Goal: Check status: Check status

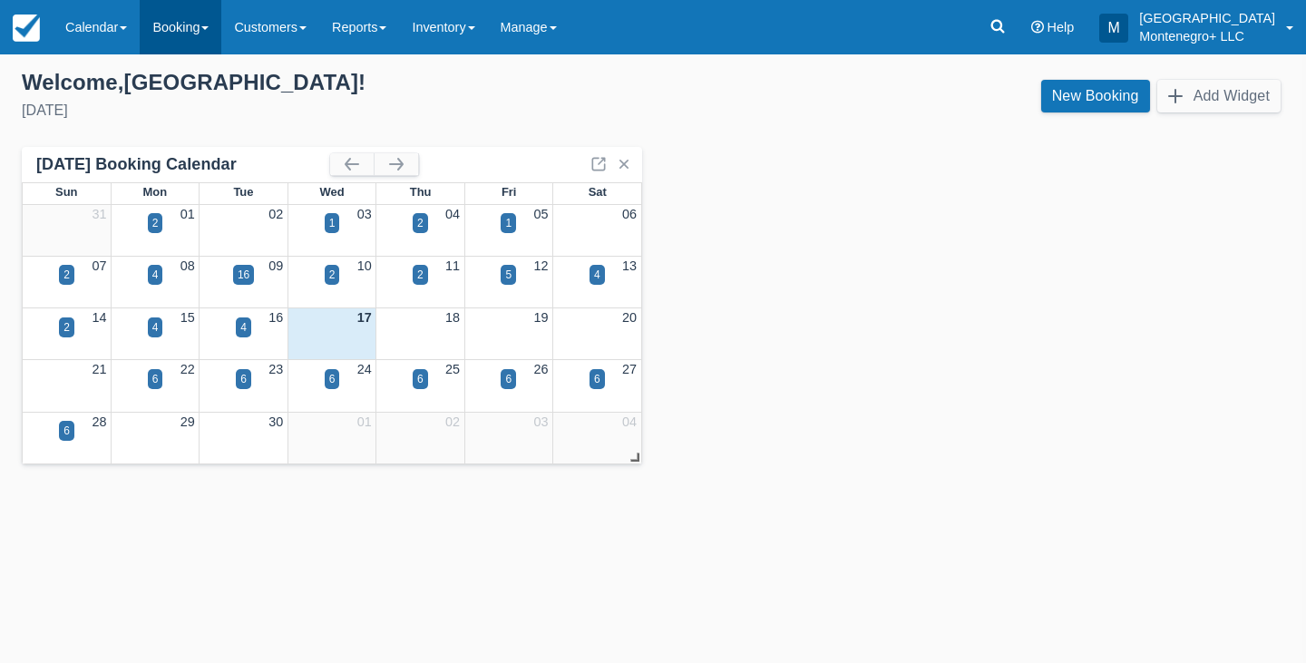
click at [170, 25] on link "Booking" at bounding box center [181, 27] width 82 height 54
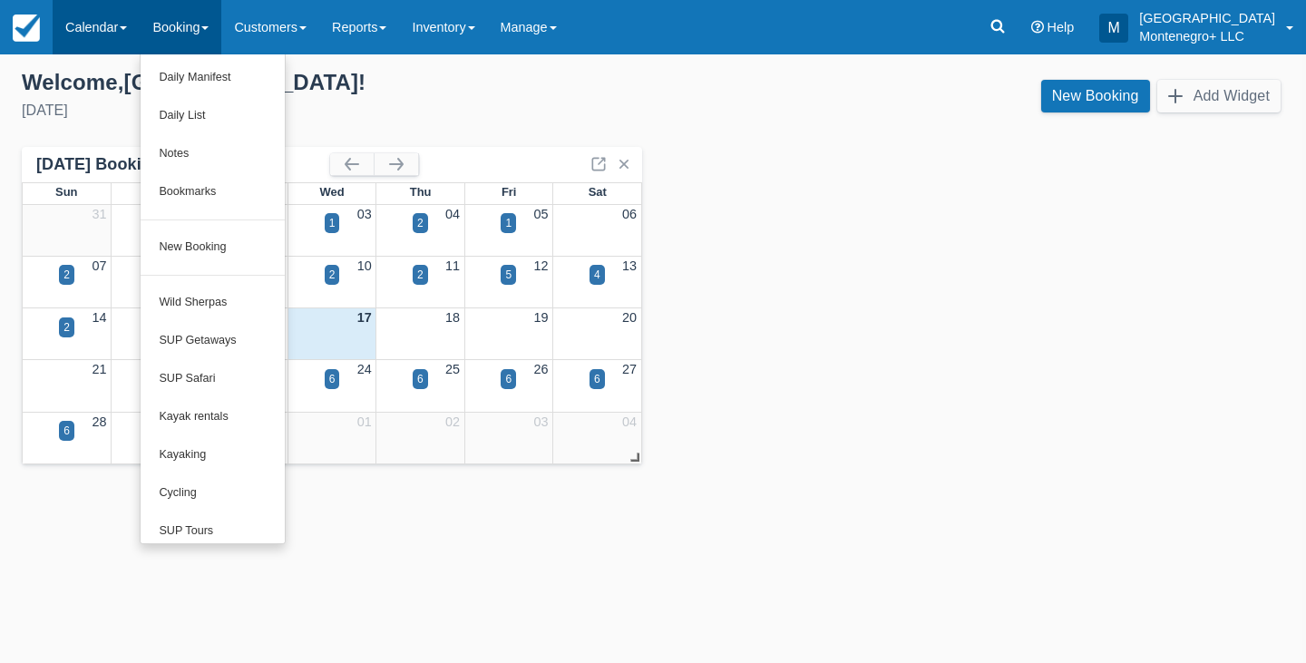
click at [116, 28] on link "Calendar" at bounding box center [96, 27] width 87 height 54
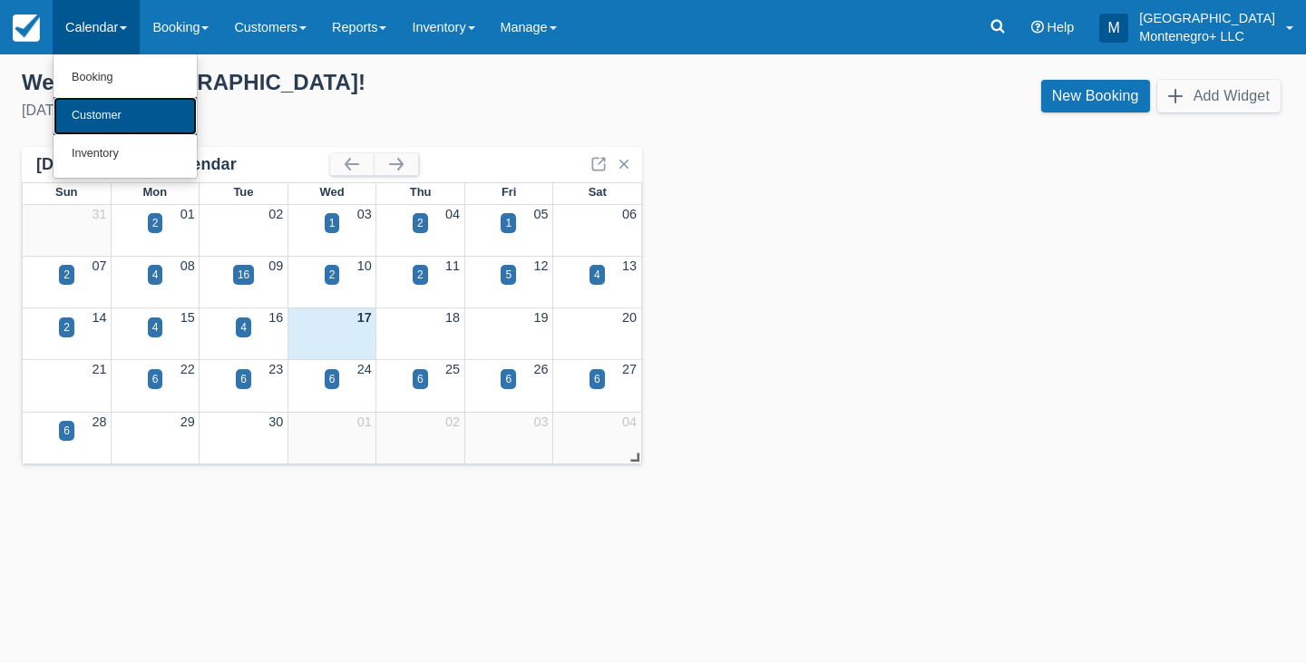
click at [102, 103] on link "Customer" at bounding box center [125, 116] width 143 height 38
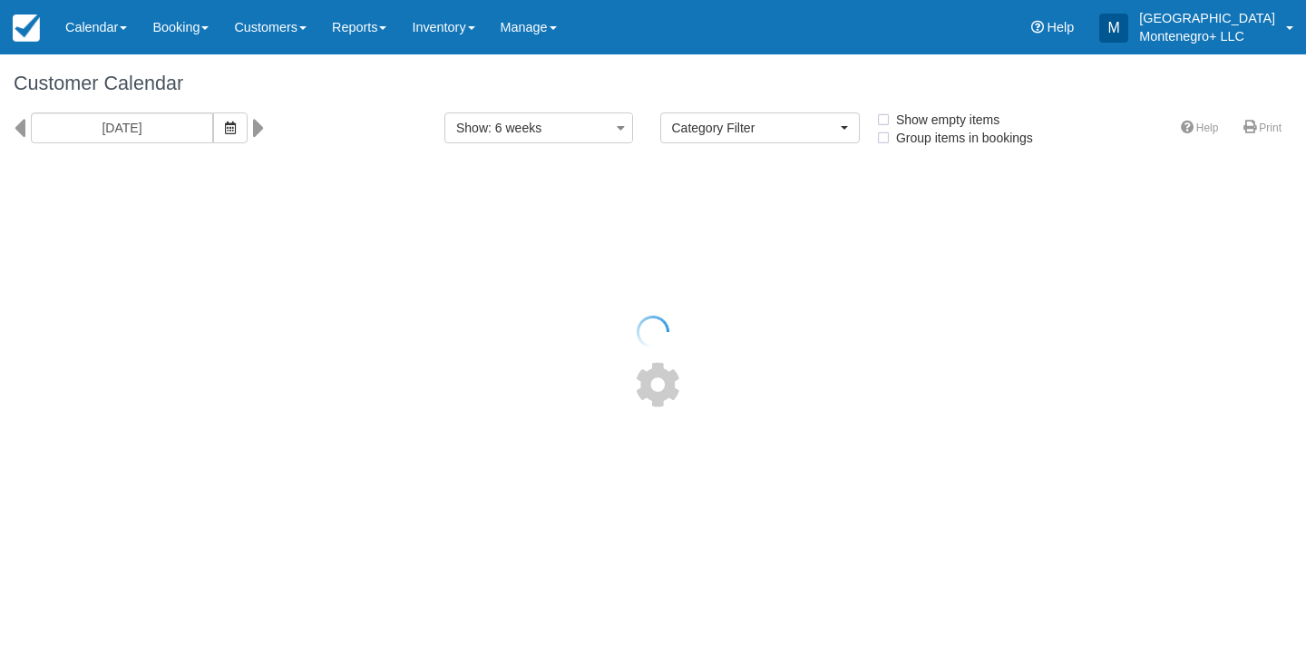
select select
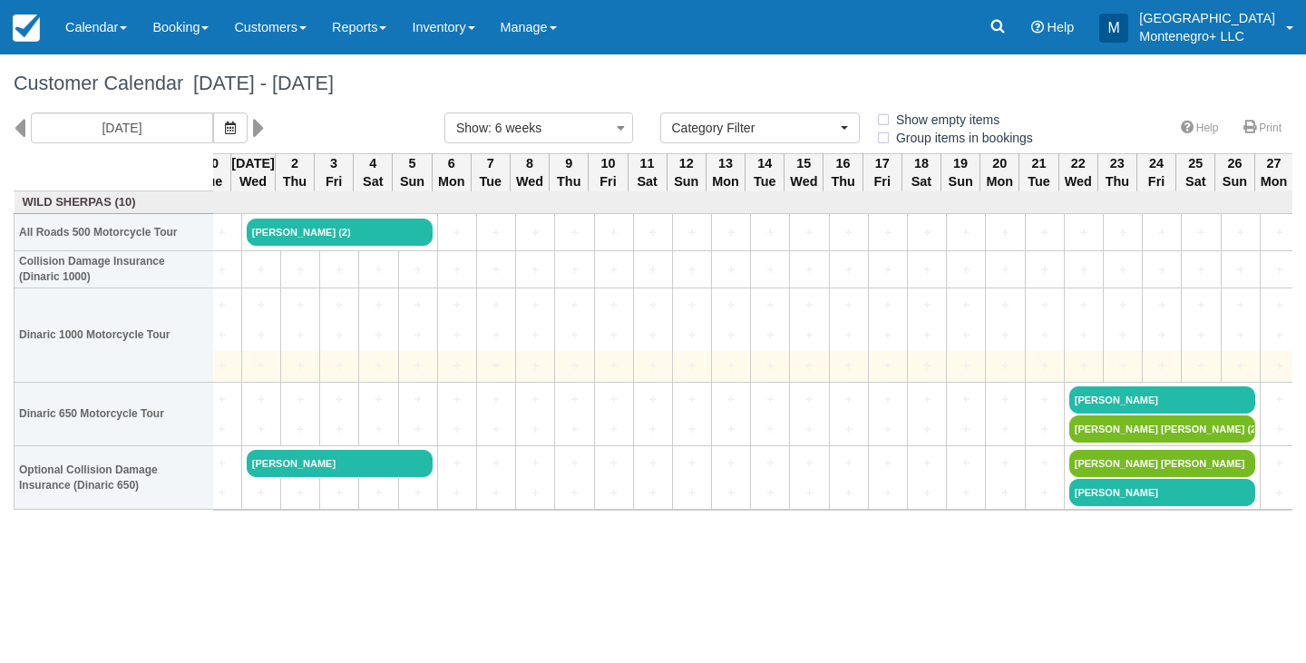
scroll to position [0, 606]
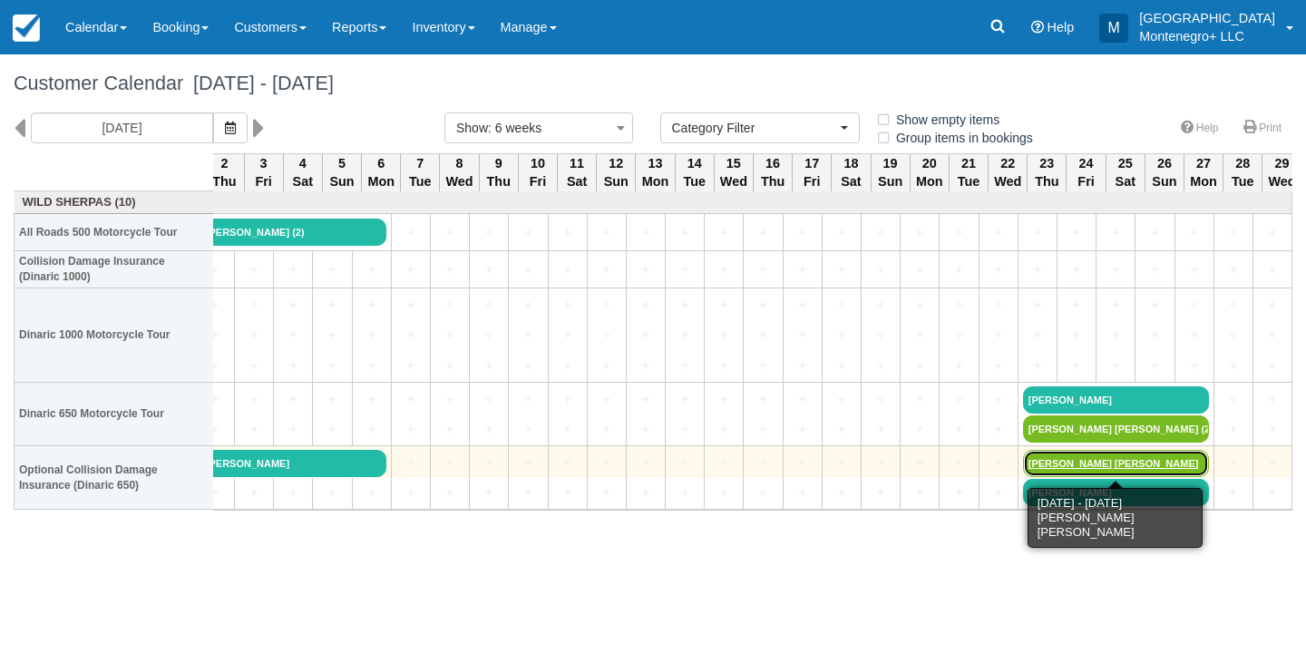
click at [1061, 461] on link "[PERSON_NAME] [PERSON_NAME]" at bounding box center [1116, 463] width 186 height 27
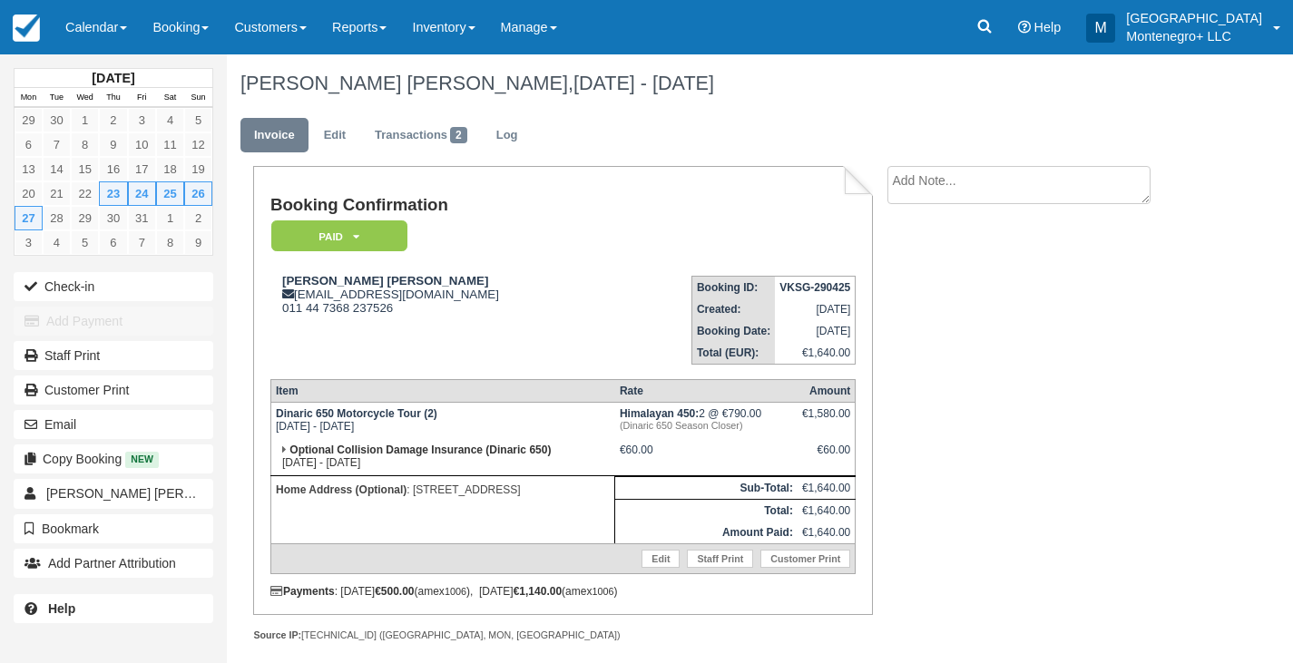
scroll to position [1, 0]
drag, startPoint x: 501, startPoint y: 597, endPoint x: 588, endPoint y: 588, distance: 87.5
click at [588, 588] on div "Payments : [DATE] €500.00 (amex 1006 ), [DATE] €1,140.00 (amex 1006 )" at bounding box center [562, 590] width 585 height 13
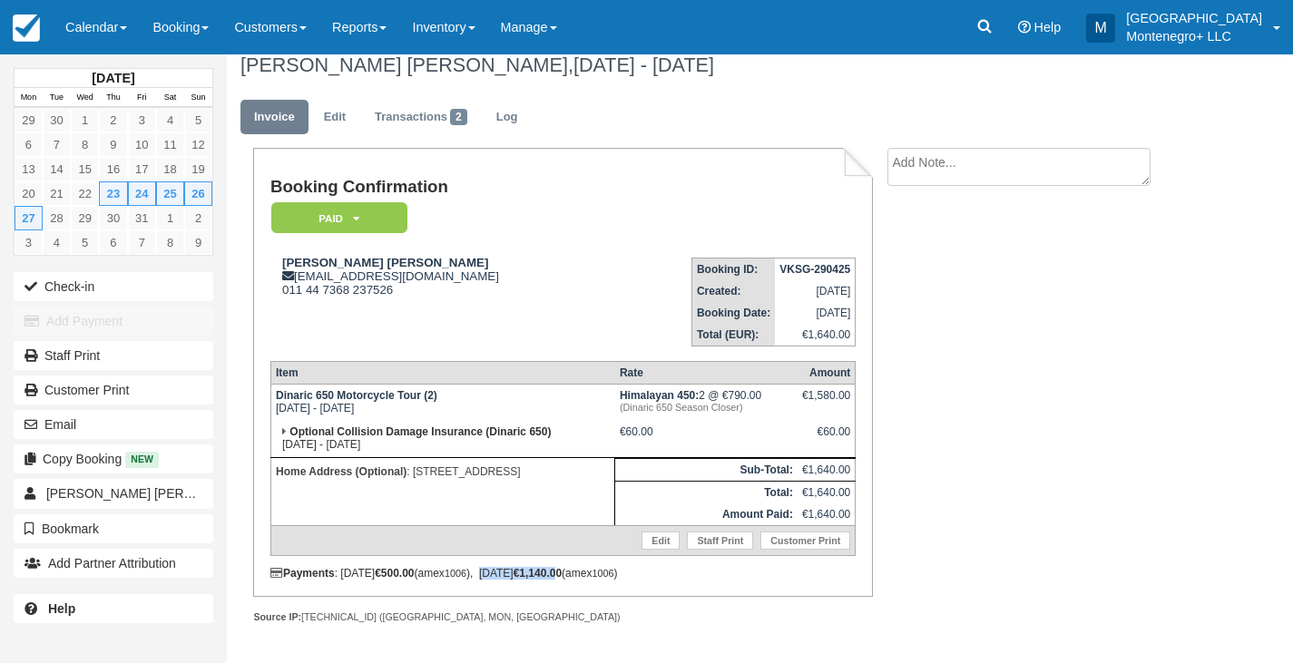
scroll to position [0, 0]
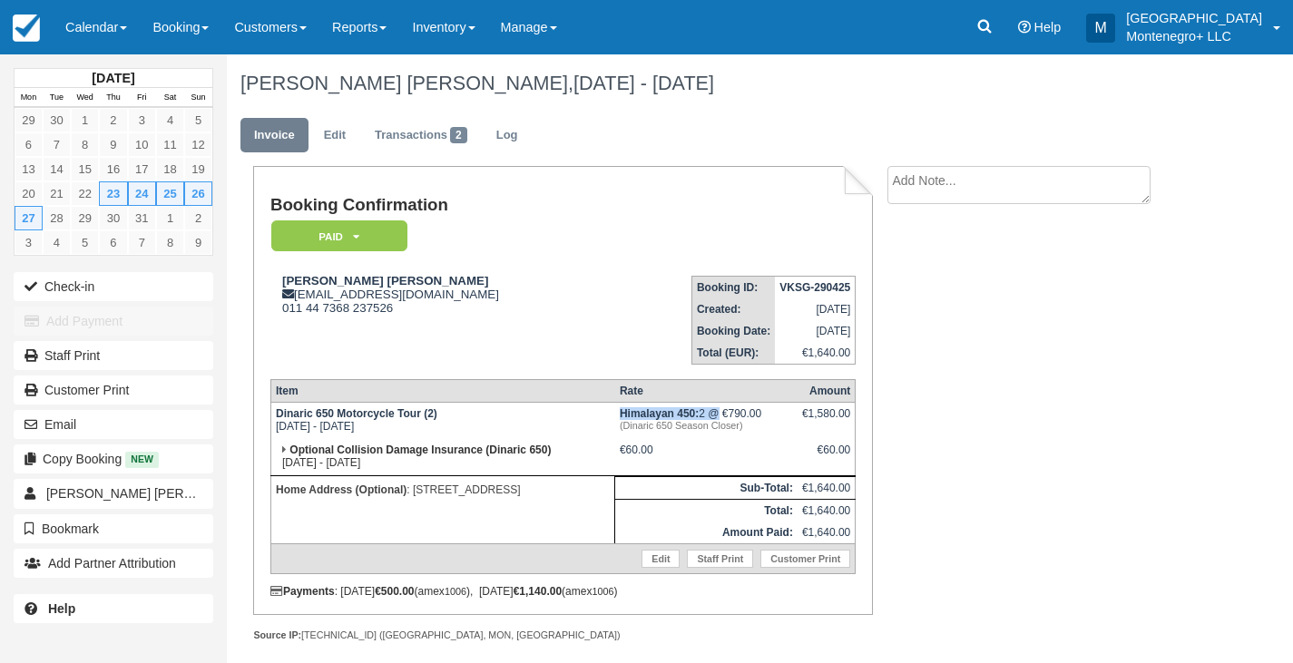
drag, startPoint x: 618, startPoint y: 415, endPoint x: 713, endPoint y: 419, distance: 95.3
click at [713, 419] on td "Himalayan 450: 2 @ €790.00 (Dinaric 650 Season Closer)" at bounding box center [706, 421] width 182 height 37
drag, startPoint x: 803, startPoint y: 532, endPoint x: 848, endPoint y: 536, distance: 45.6
click at [848, 536] on td "€1,640.00" at bounding box center [826, 533] width 58 height 23
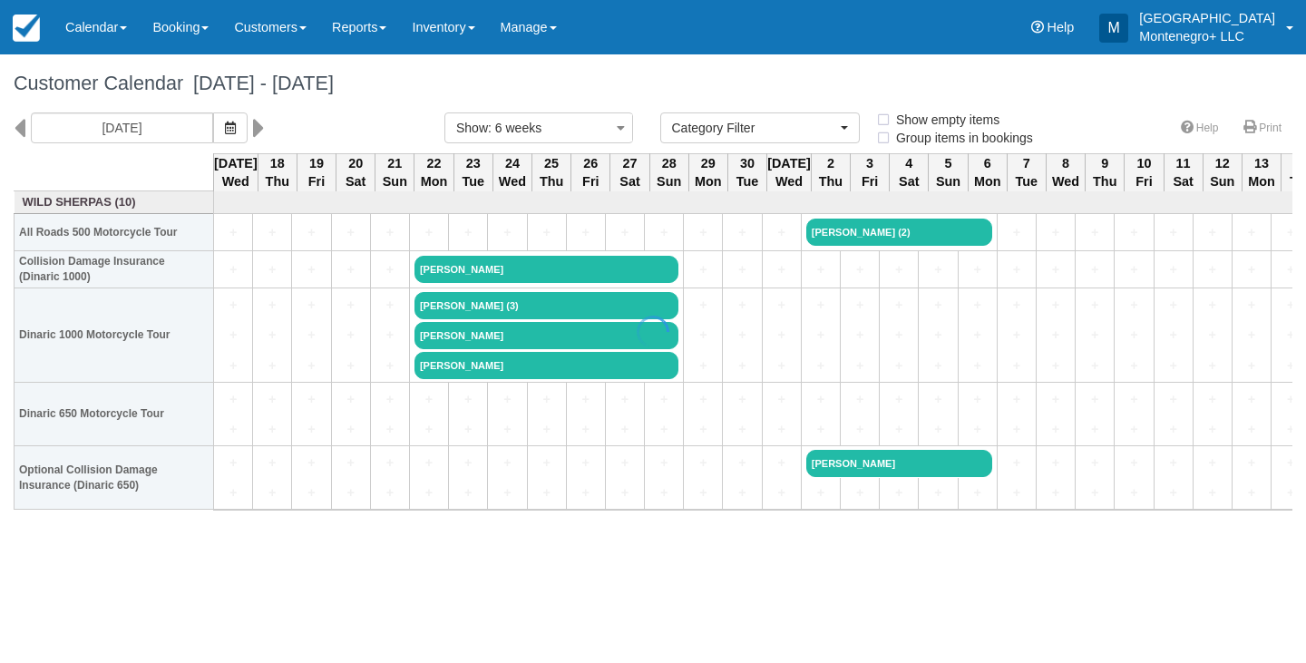
select select
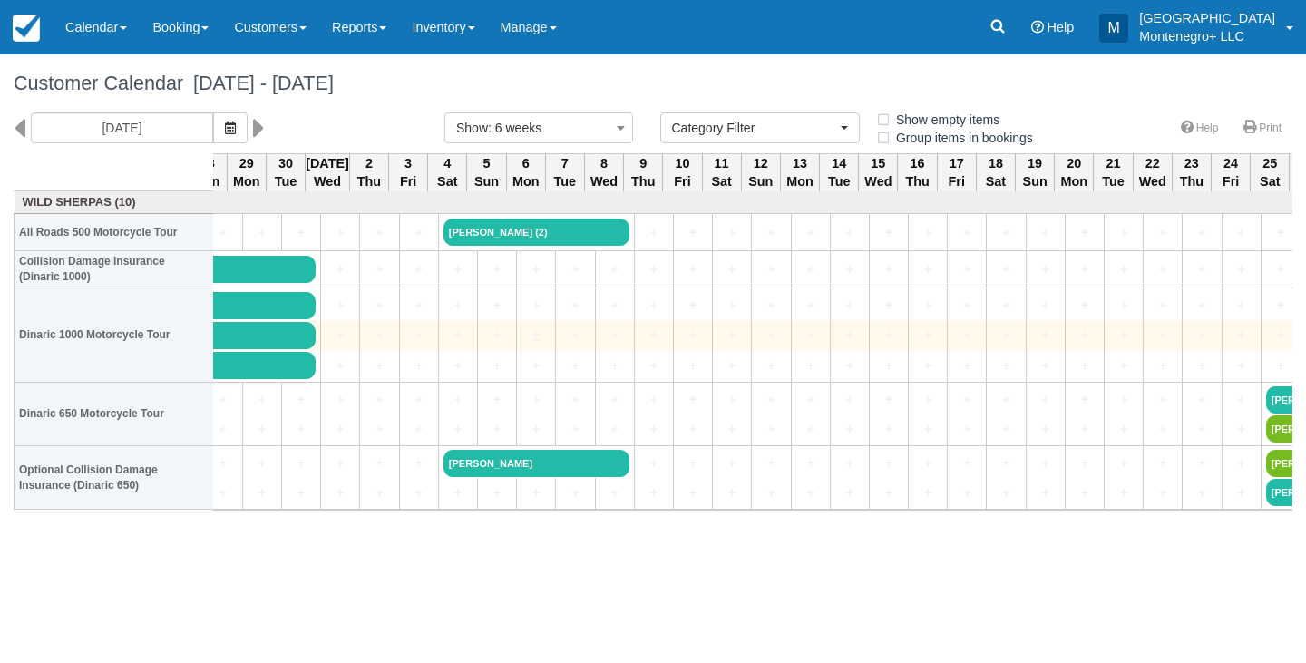
scroll to position [0, 606]
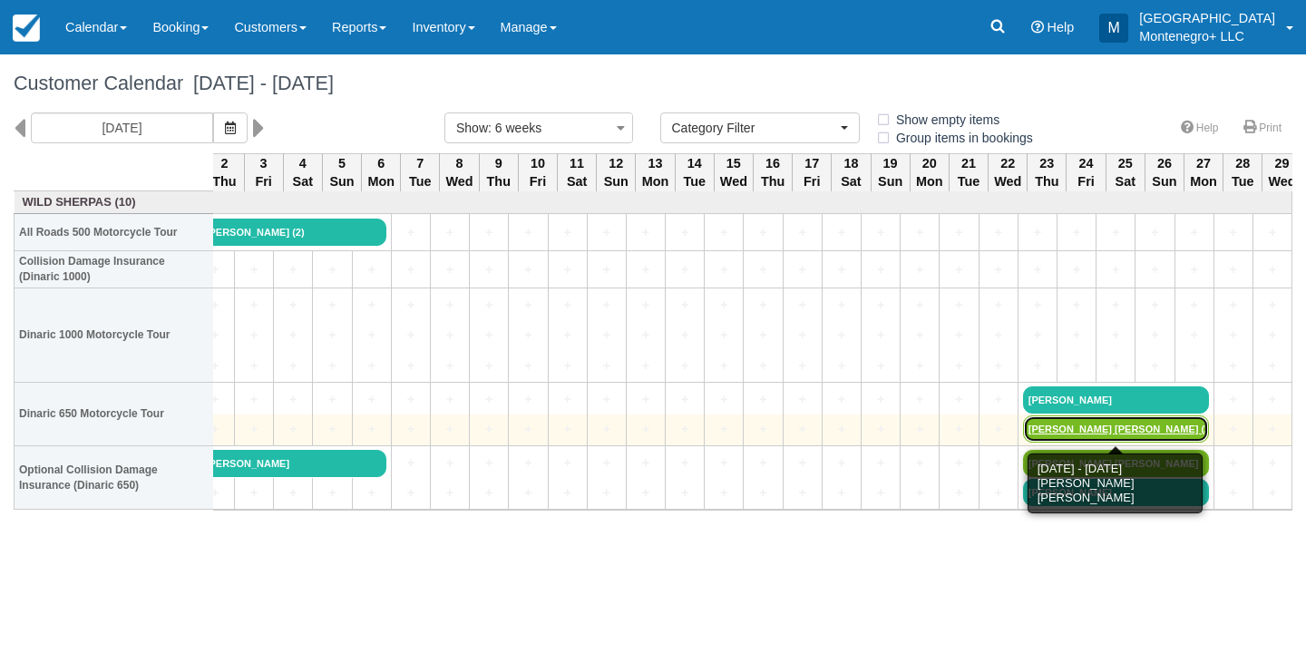
click at [1126, 426] on link "[PERSON_NAME] [PERSON_NAME] (2)" at bounding box center [1116, 428] width 186 height 27
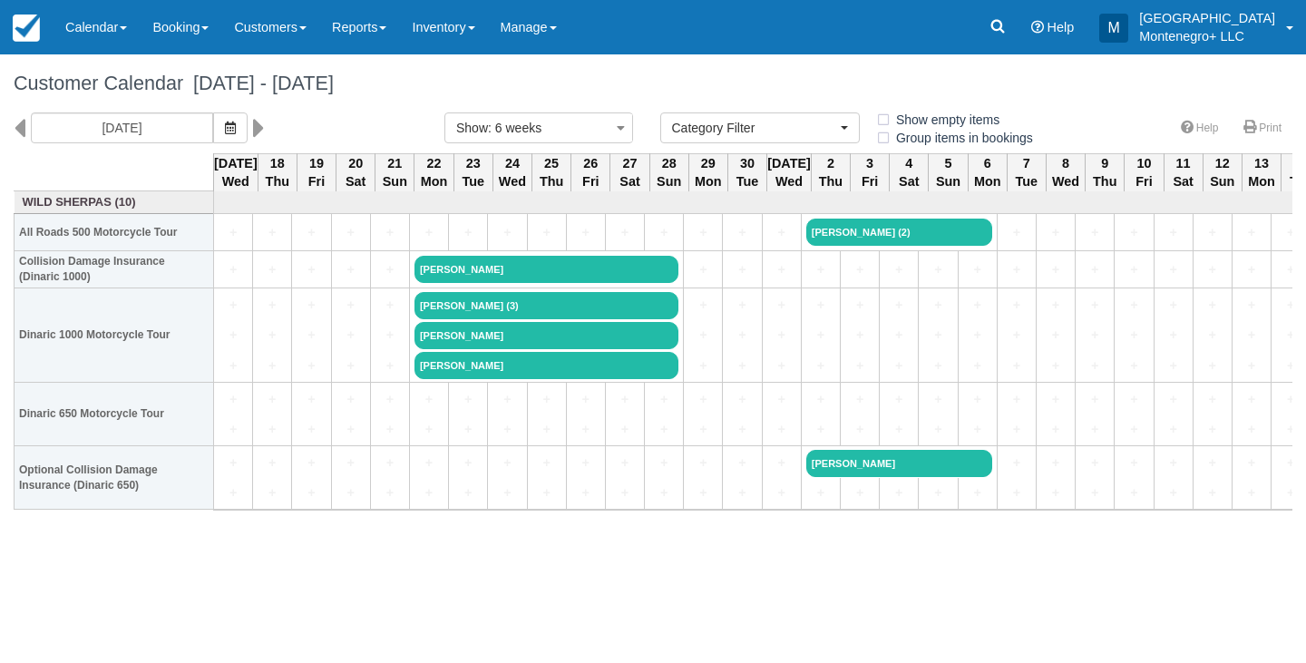
select select
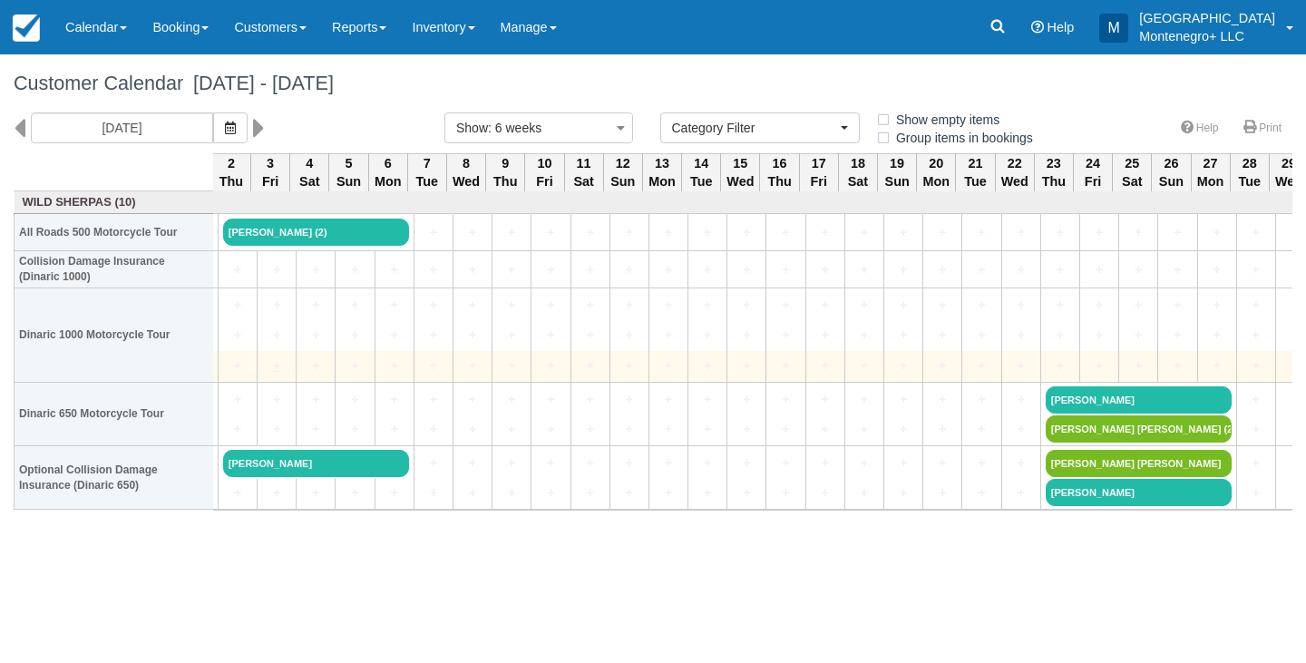
scroll to position [0, 606]
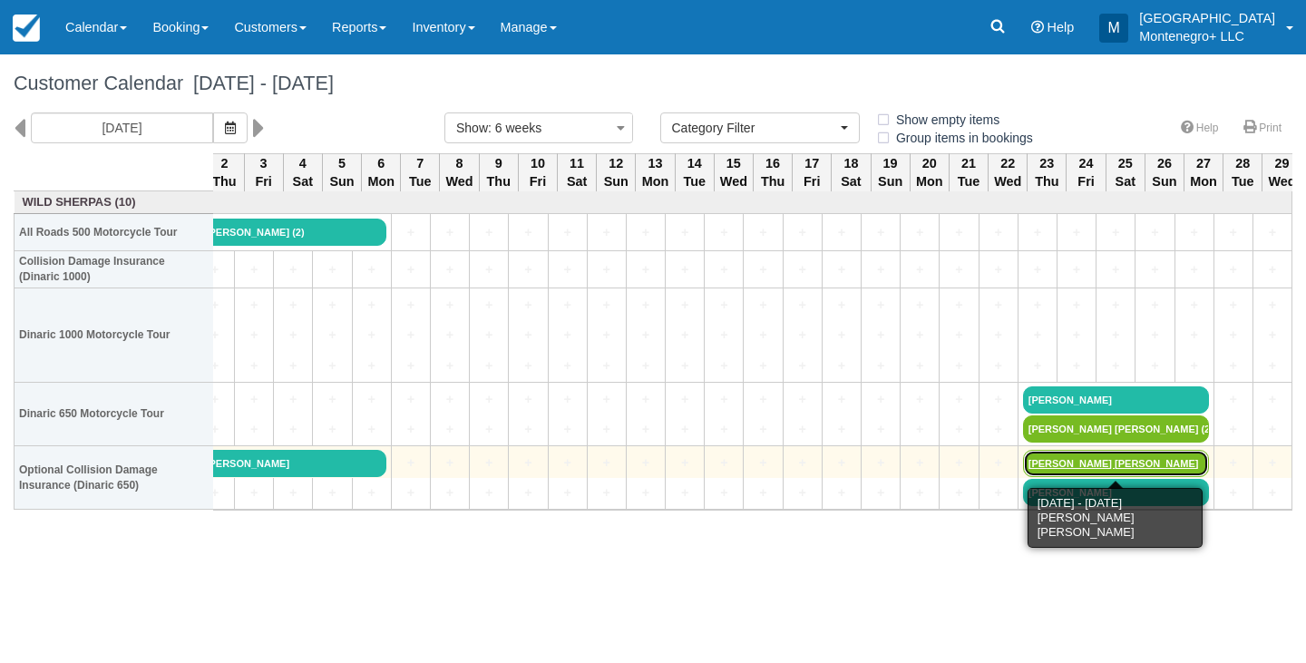
click at [1064, 461] on link "[PERSON_NAME] [PERSON_NAME]" at bounding box center [1116, 463] width 186 height 27
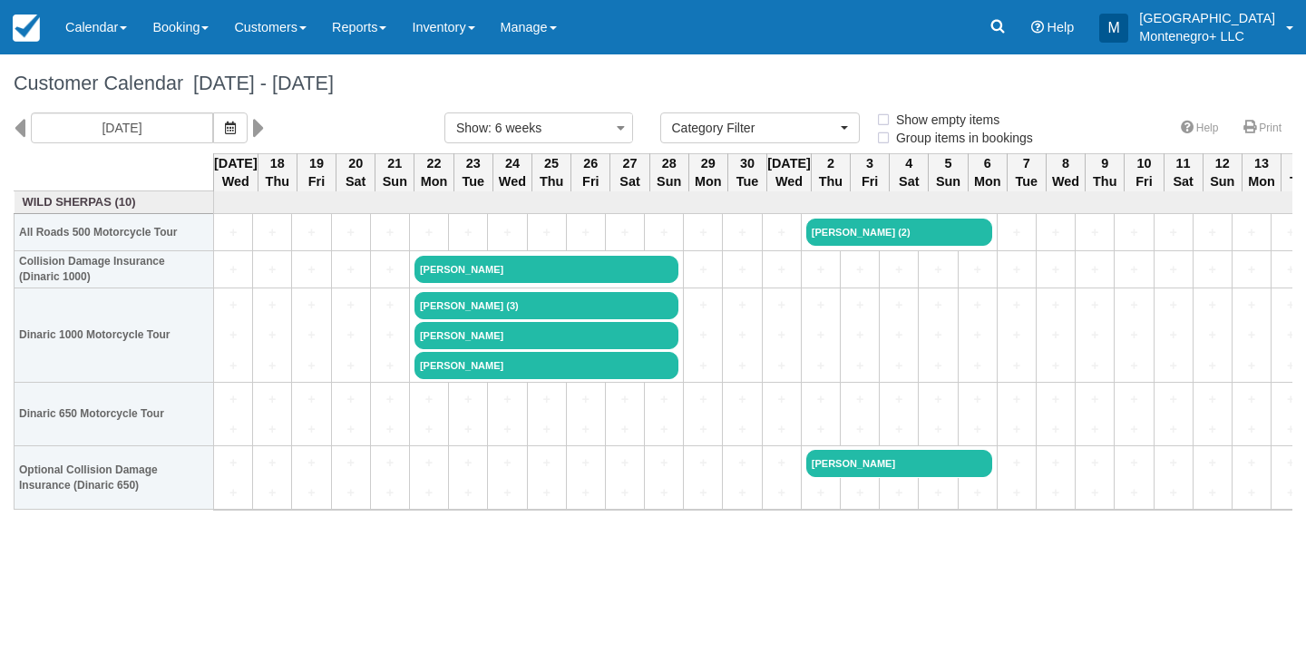
select select
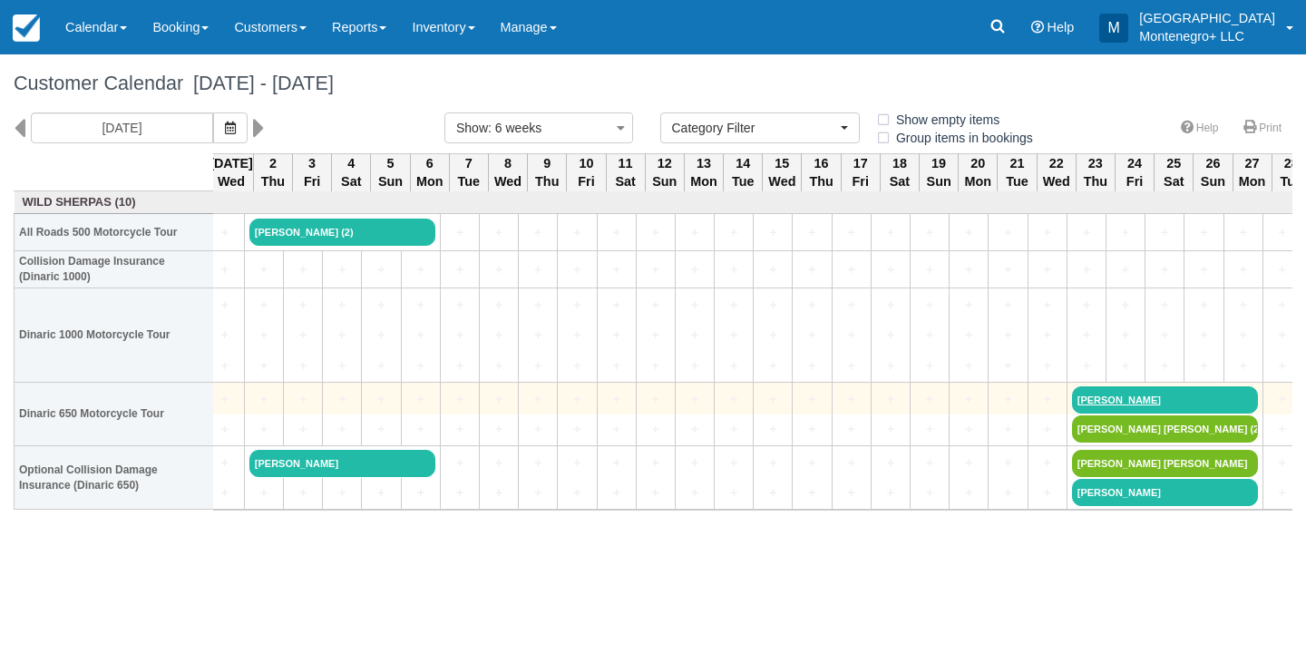
scroll to position [0, 558]
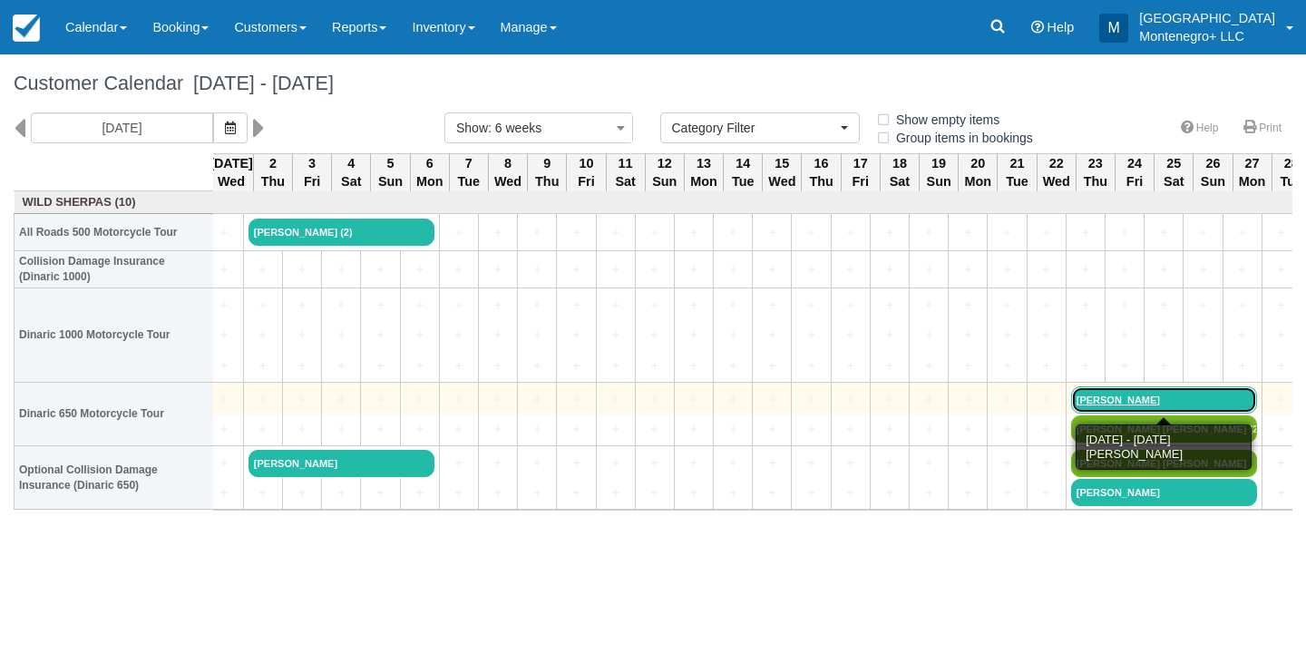
click at [1097, 405] on link "[PERSON_NAME]" at bounding box center [1164, 399] width 186 height 27
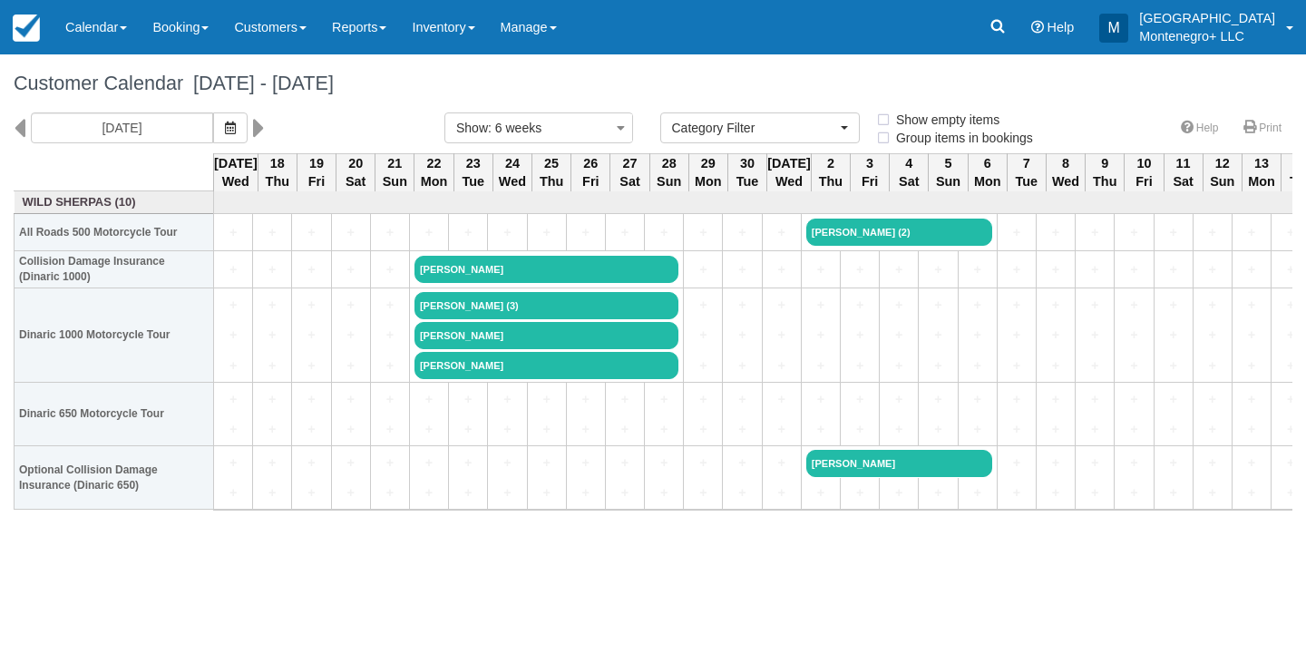
select select
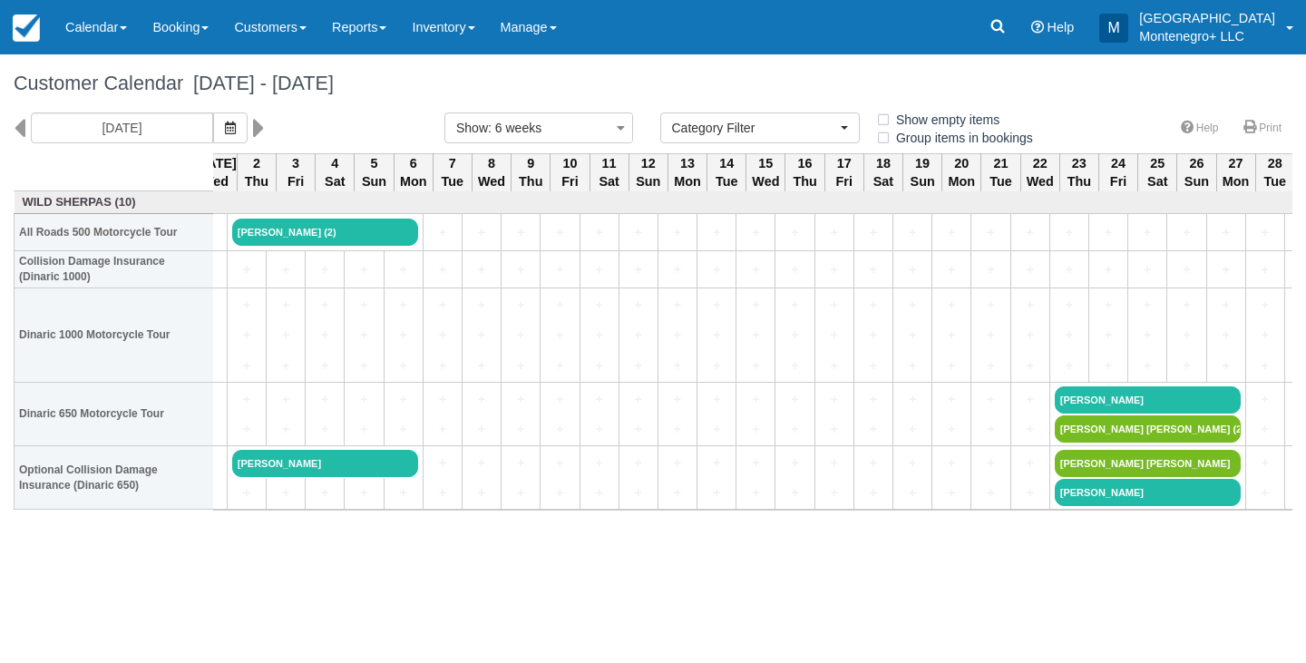
scroll to position [0, 575]
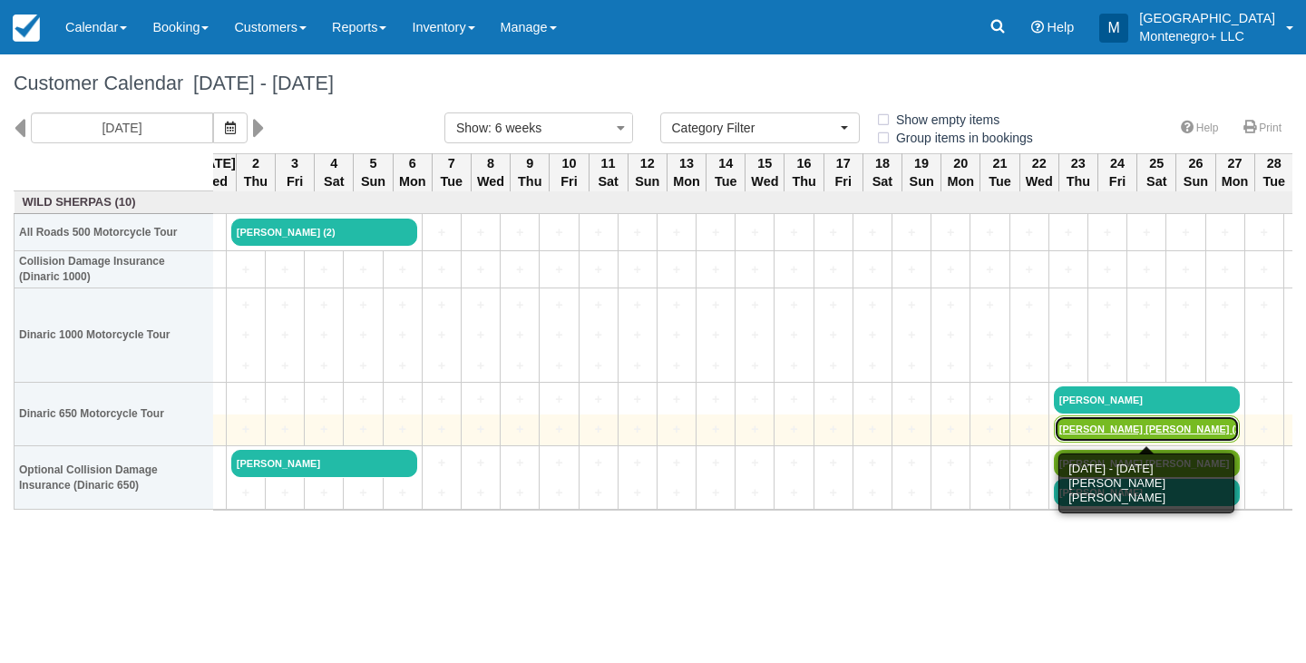
click at [1140, 421] on link "Stuart James Couchman (2)" at bounding box center [1147, 428] width 186 height 27
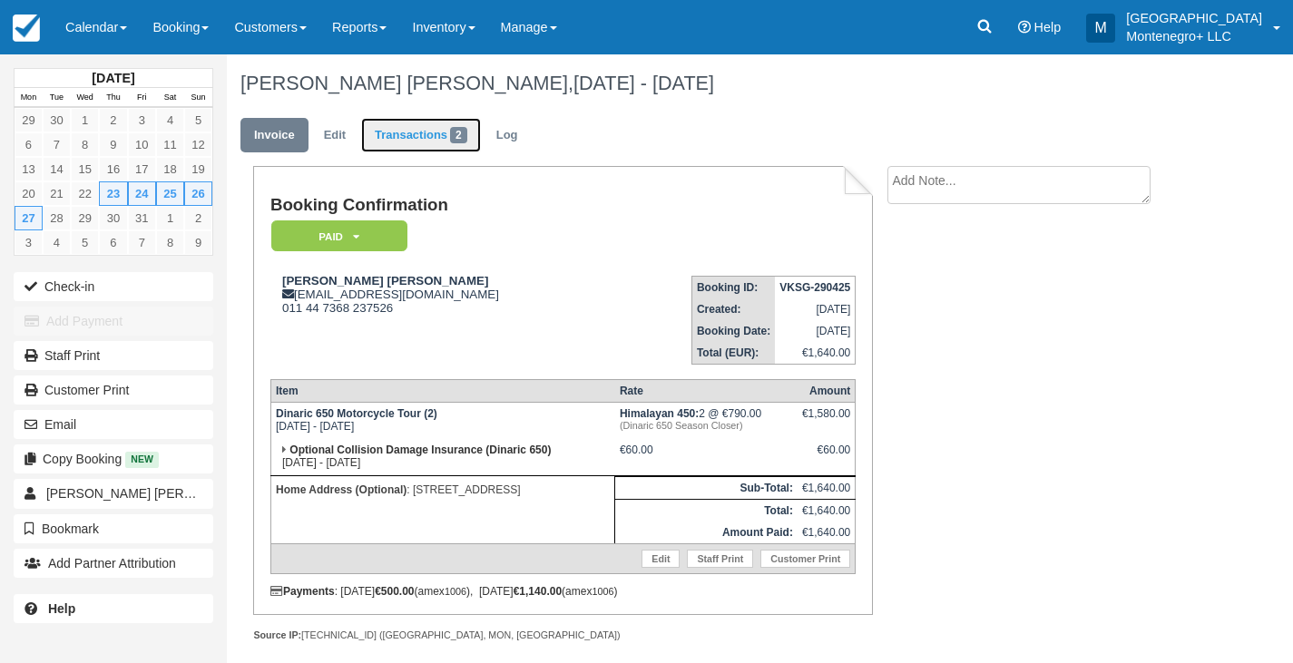
click at [416, 132] on link "Transactions 2" at bounding box center [421, 135] width 120 height 35
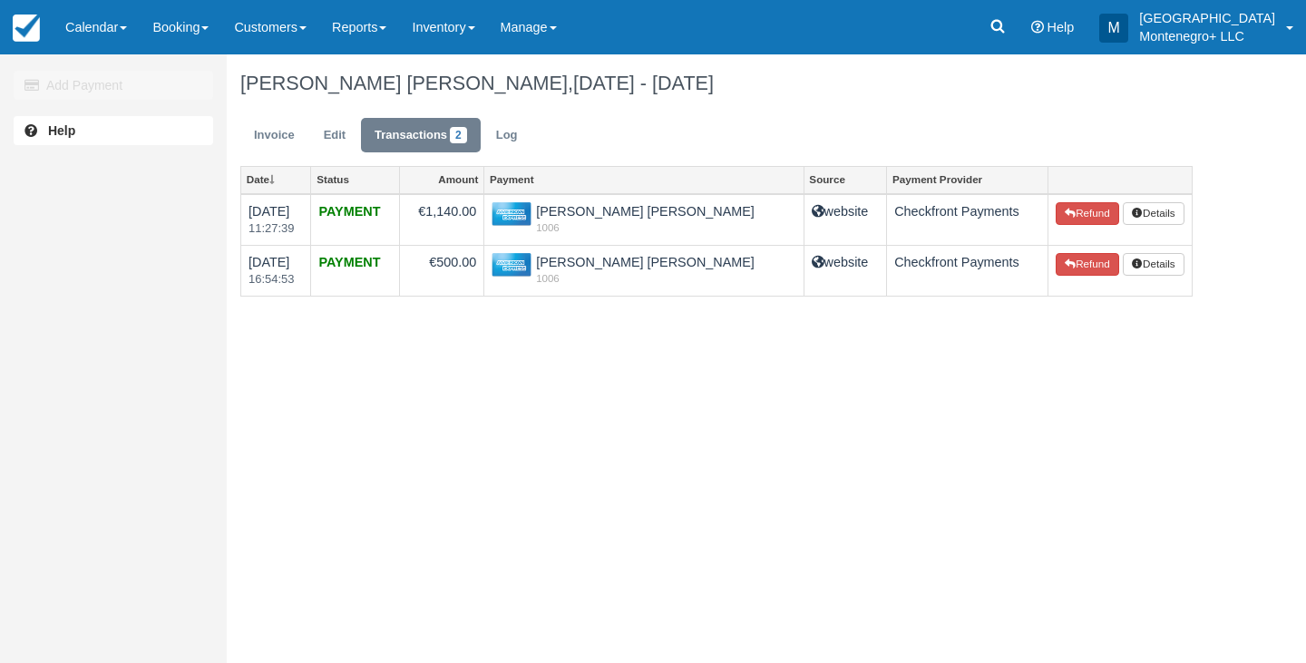
click at [1193, 486] on div "Add Payment Help Stuart James Couchman, Oct 23 - Oct 27 2025 Invoice Edit Trans…" at bounding box center [653, 358] width 1306 height 609
click at [1203, 458] on div "Add Payment Help Stuart James Couchman, Oct 23 - Oct 27 2025 Invoice Edit Trans…" at bounding box center [653, 358] width 1306 height 609
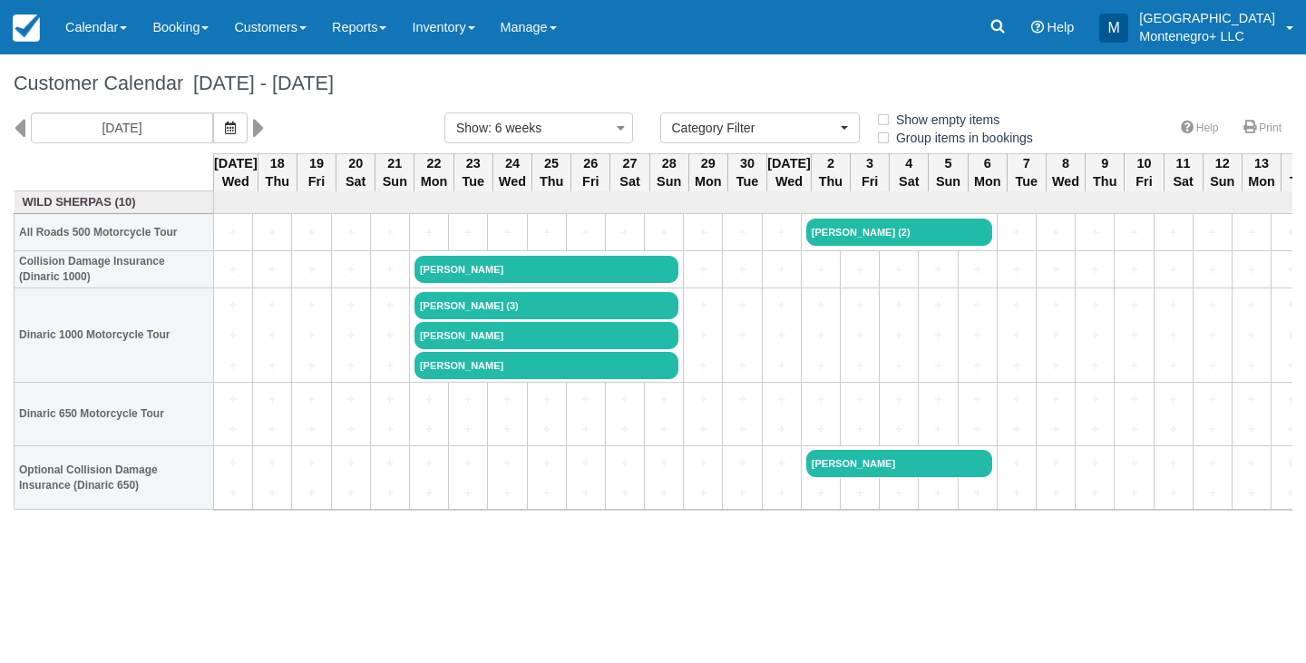
select select
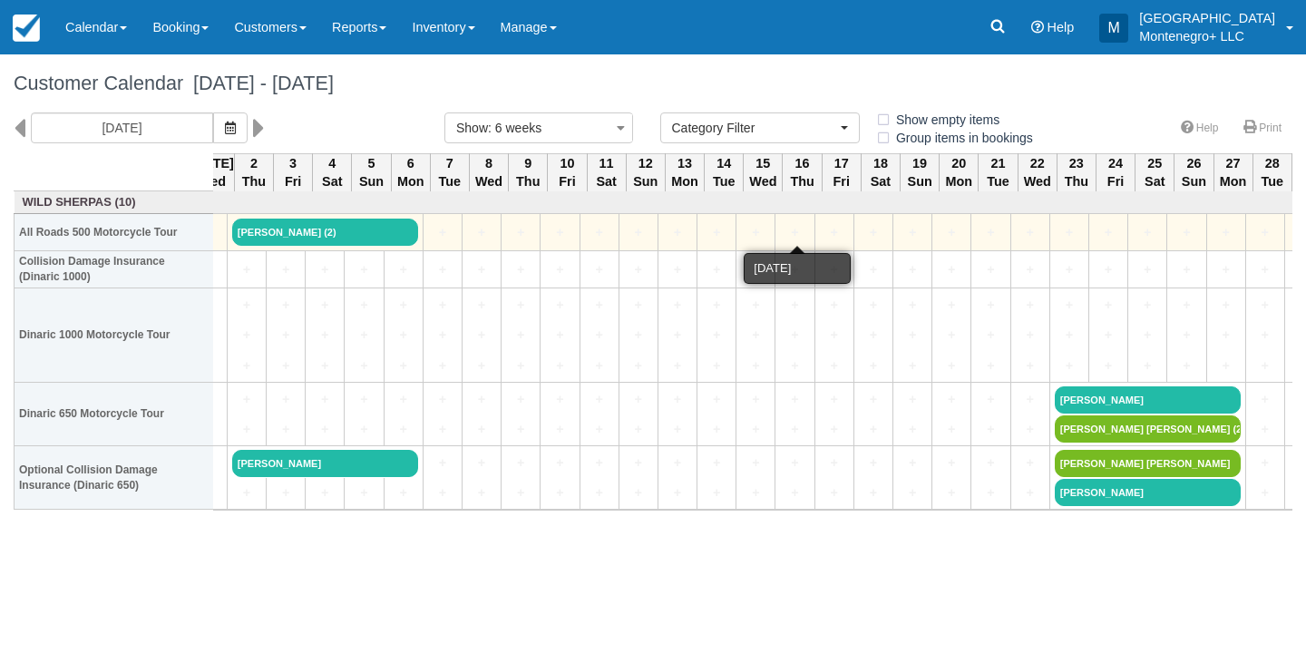
scroll to position [0, 578]
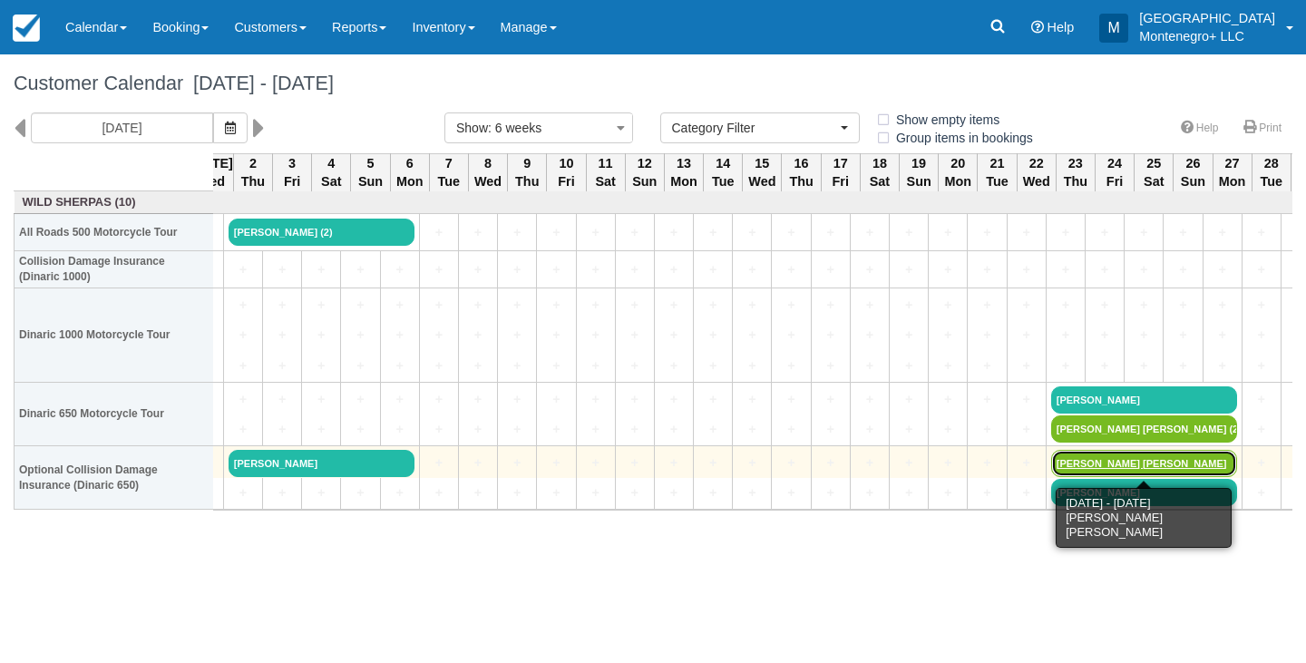
click at [1156, 463] on link "[PERSON_NAME] [PERSON_NAME]" at bounding box center [1144, 463] width 186 height 27
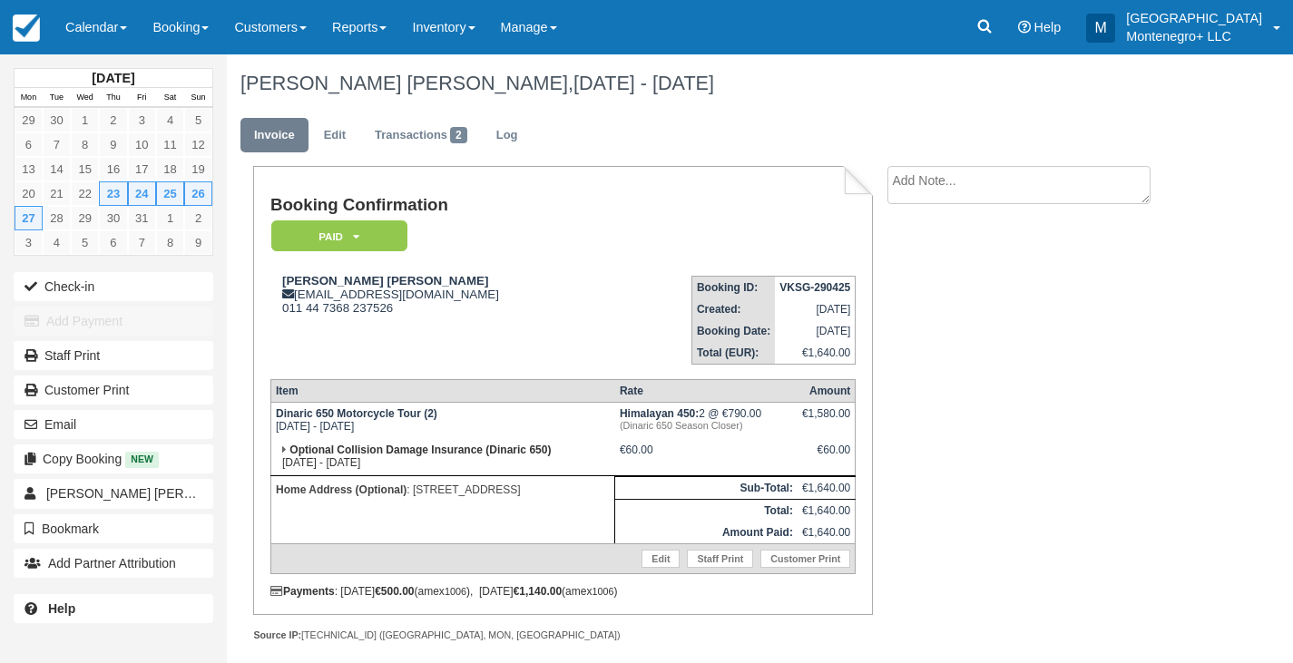
scroll to position [20, 0]
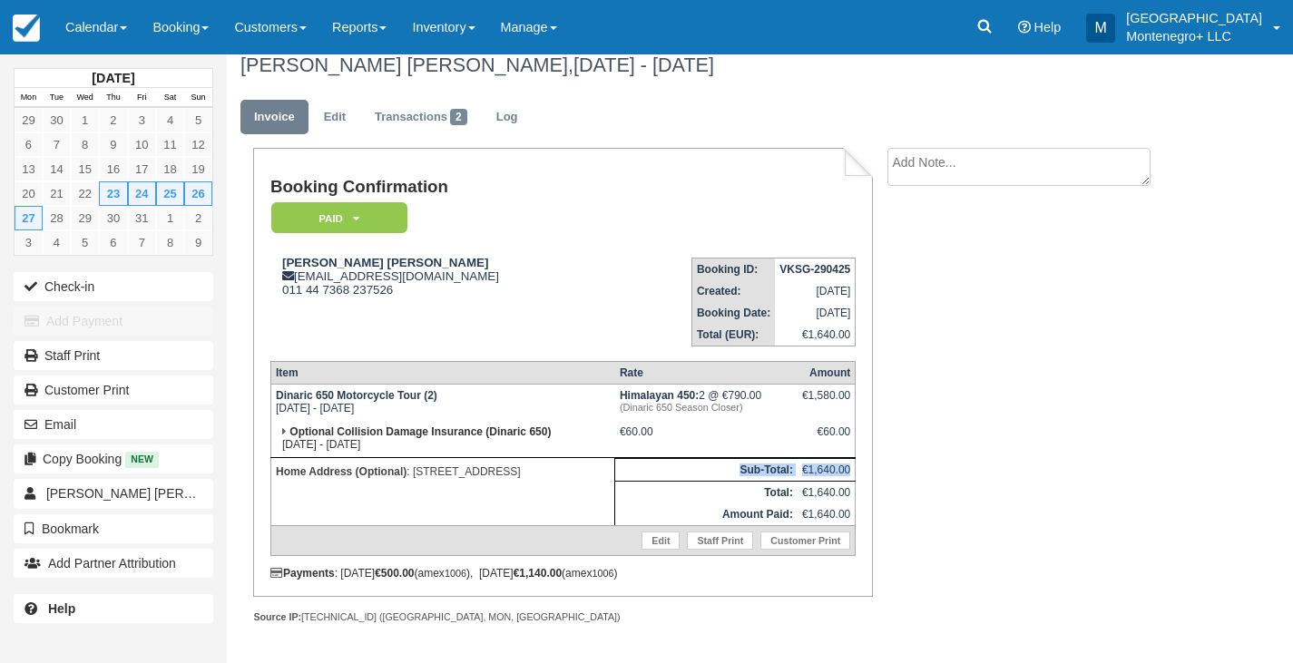
drag, startPoint x: 737, startPoint y: 468, endPoint x: 854, endPoint y: 474, distance: 118.1
click at [854, 474] on tr "Sub-Total: €1,640.00" at bounding box center [562, 470] width 584 height 23
click at [1176, 175] on li "Create Show on invoice" at bounding box center [1035, 172] width 296 height 48
